Goal: Task Accomplishment & Management: Complete application form

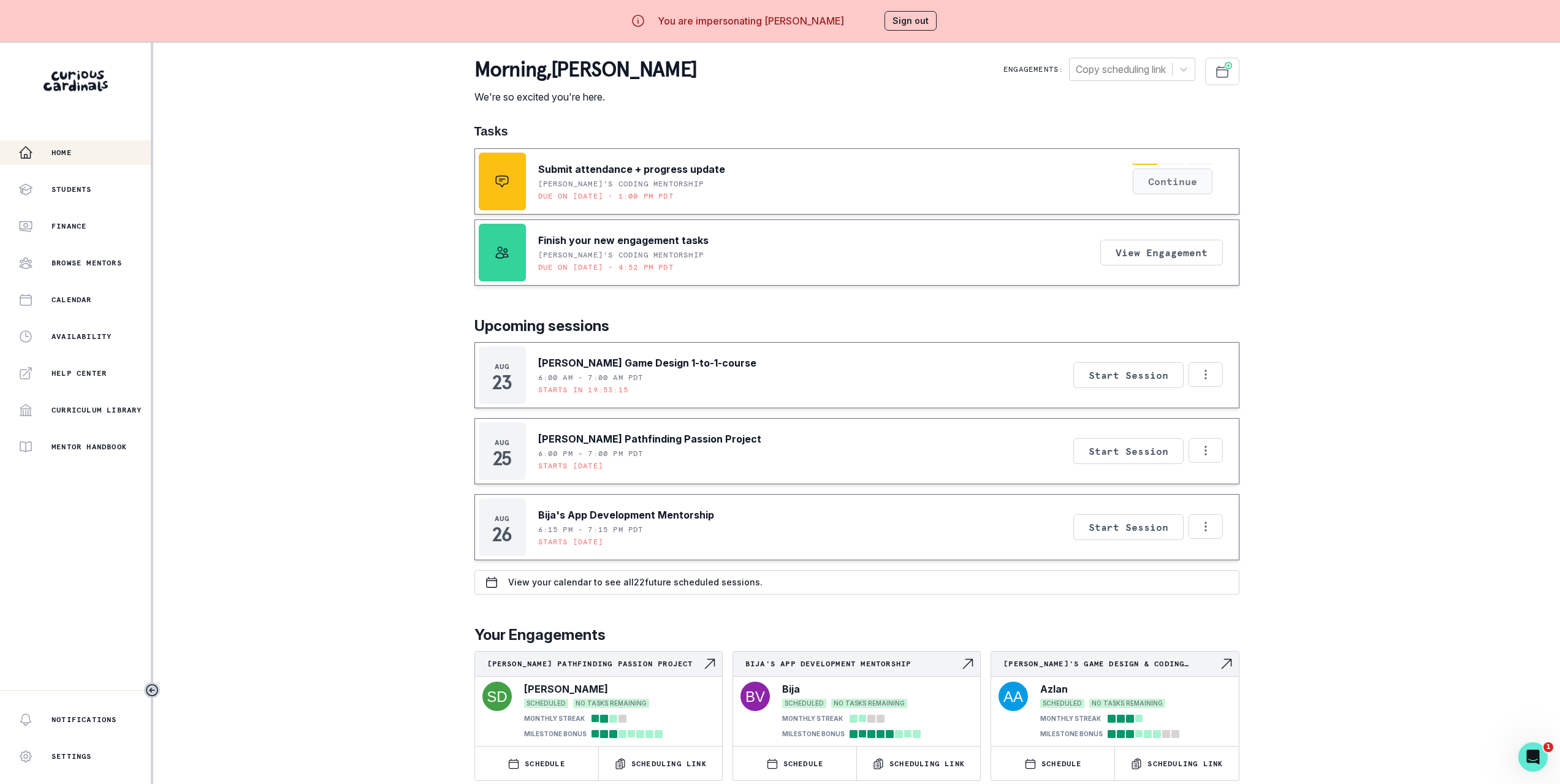
click at [1172, 174] on button "Continue" at bounding box center [1173, 181] width 80 height 26
click at [859, 99] on div "morning , [PERSON_NAME] We're so excited you're here. Engagements: Copy schedul…" at bounding box center [857, 81] width 765 height 47
click at [1165, 190] on button "Continue" at bounding box center [1173, 181] width 80 height 26
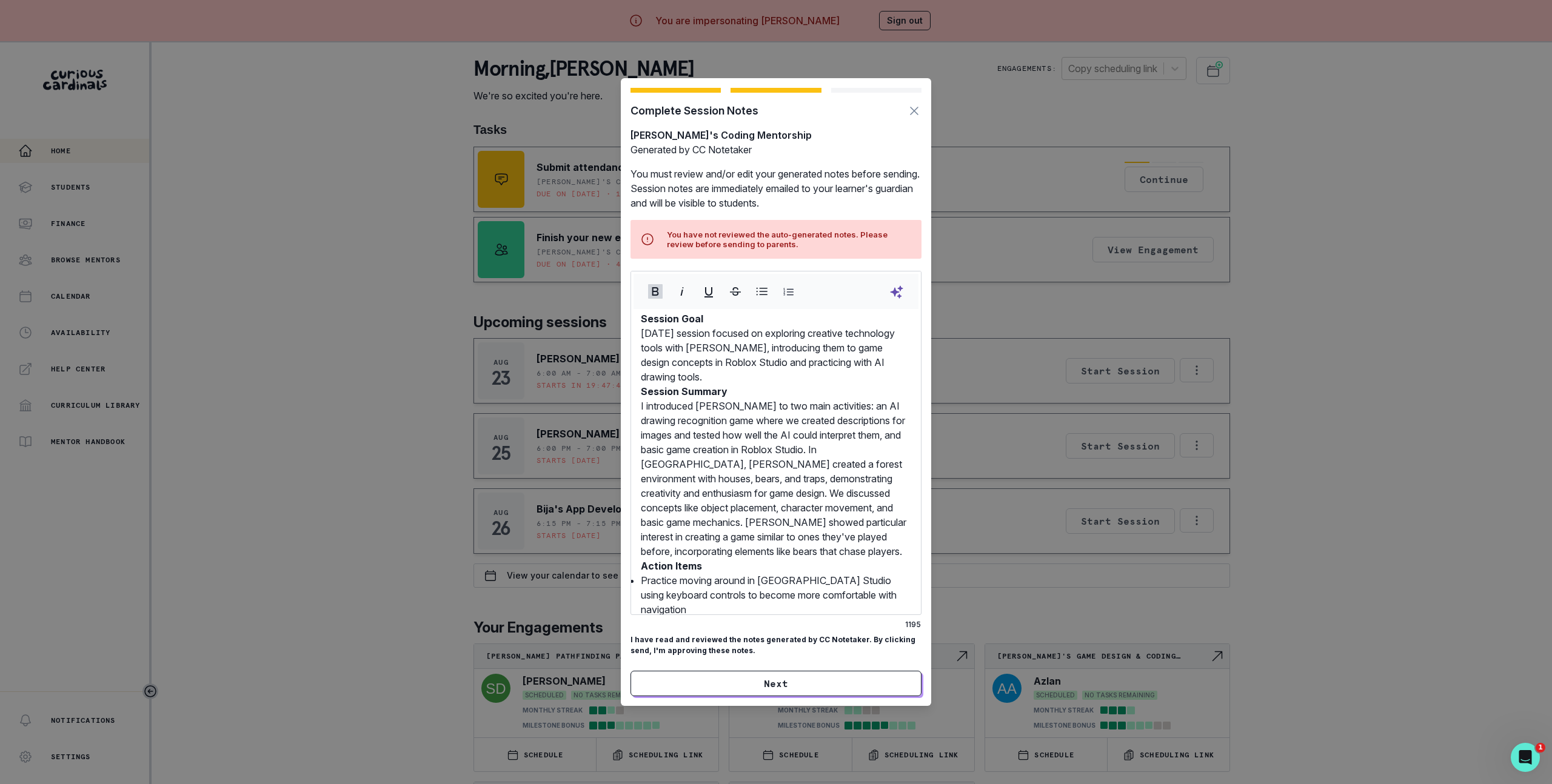
click at [245, 88] on div "Complete Session Notes [PERSON_NAME]'s Coding Mentorship Generated by CC Noteta…" at bounding box center [776, 392] width 1552 height 784
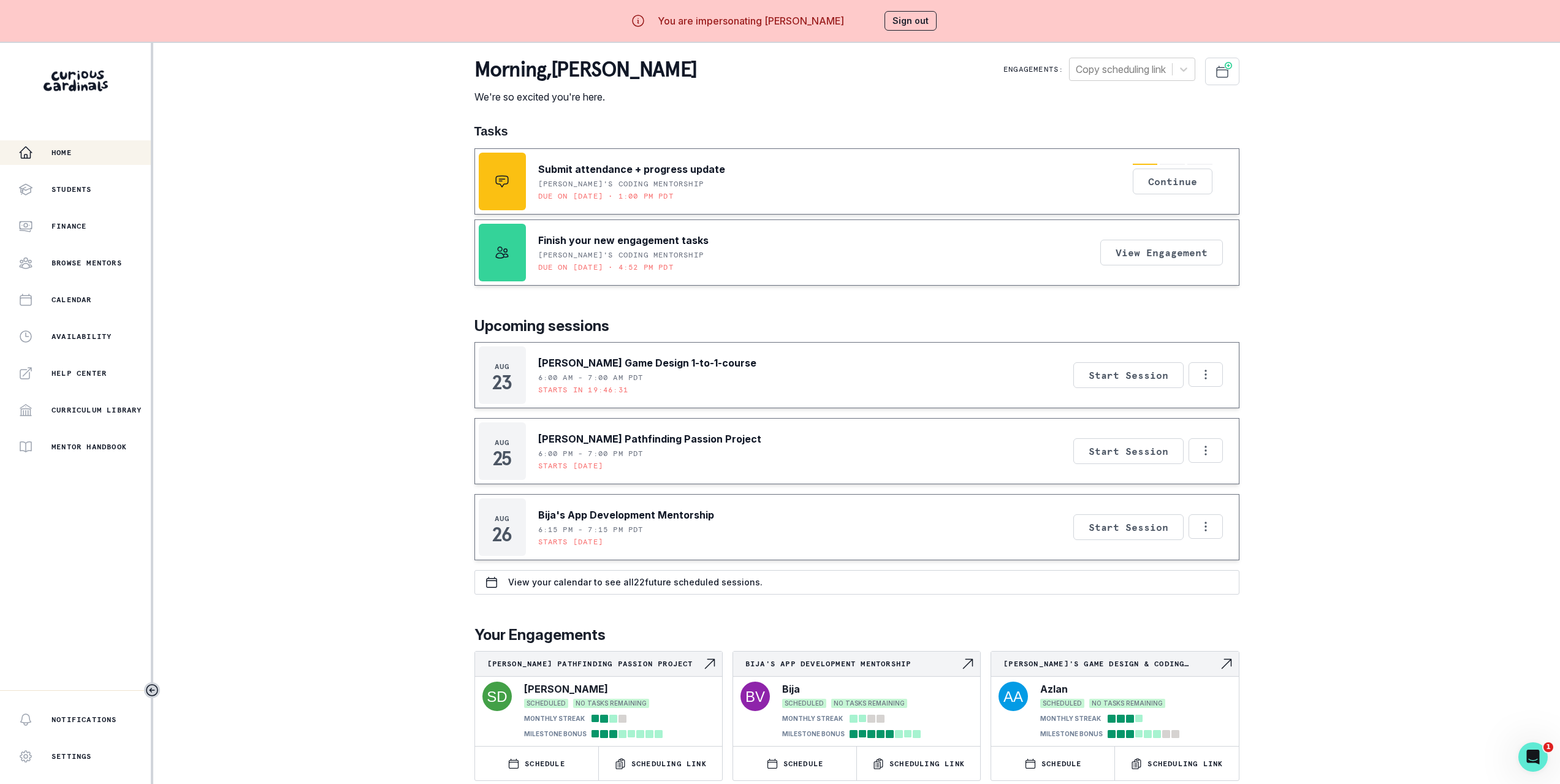
click at [300, 275] on div "Home Students Finance Browse Mentors Calendar Availability Help Center Curricul…" at bounding box center [780, 435] width 1560 height 784
click at [572, 164] on p "Submit attendance + progress update" at bounding box center [632, 169] width 187 height 15
click at [926, 17] on button "Sign out" at bounding box center [911, 21] width 52 height 20
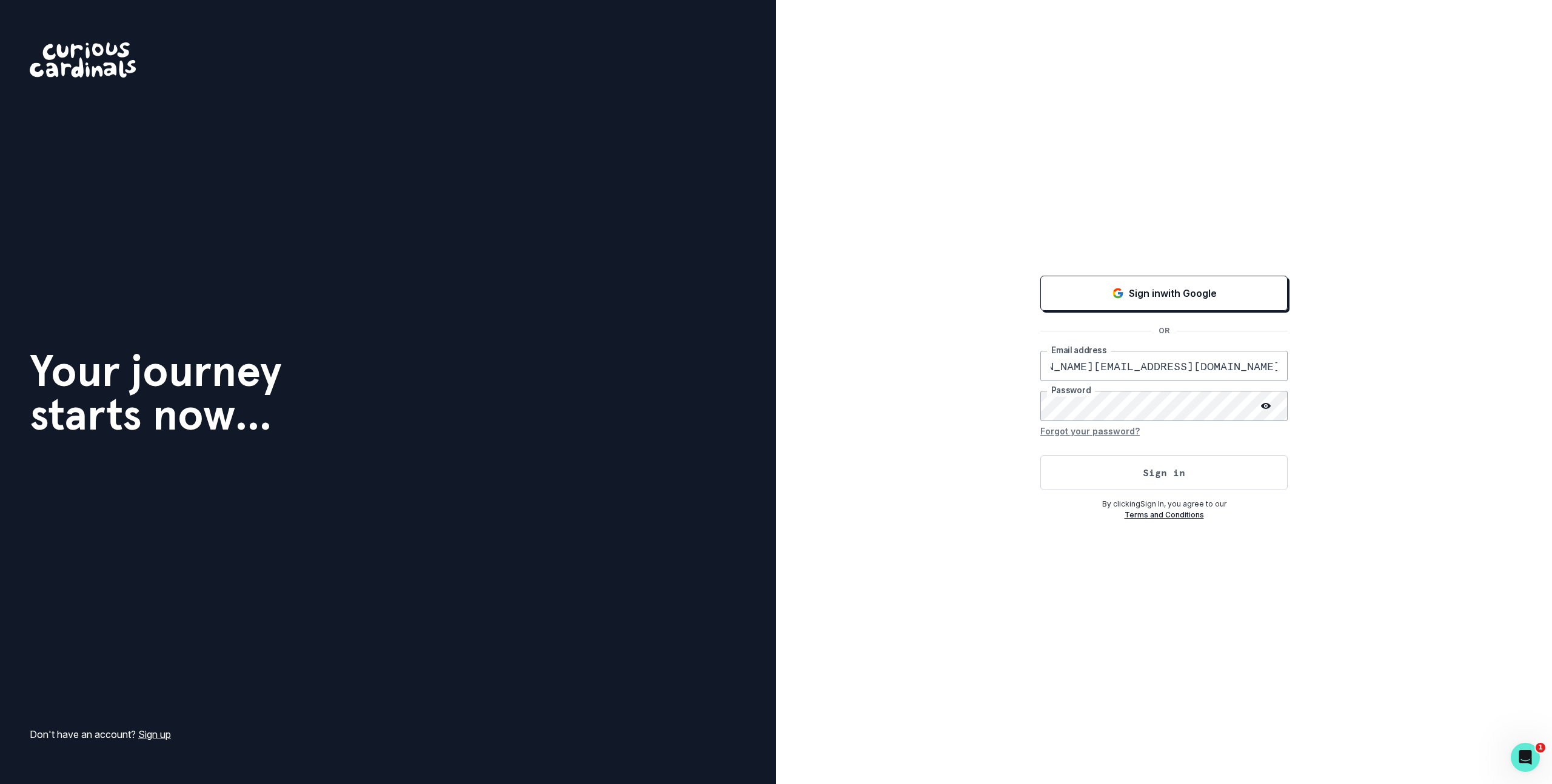
scroll to position [0, 44]
